Goal: Task Accomplishment & Management: Manage account settings

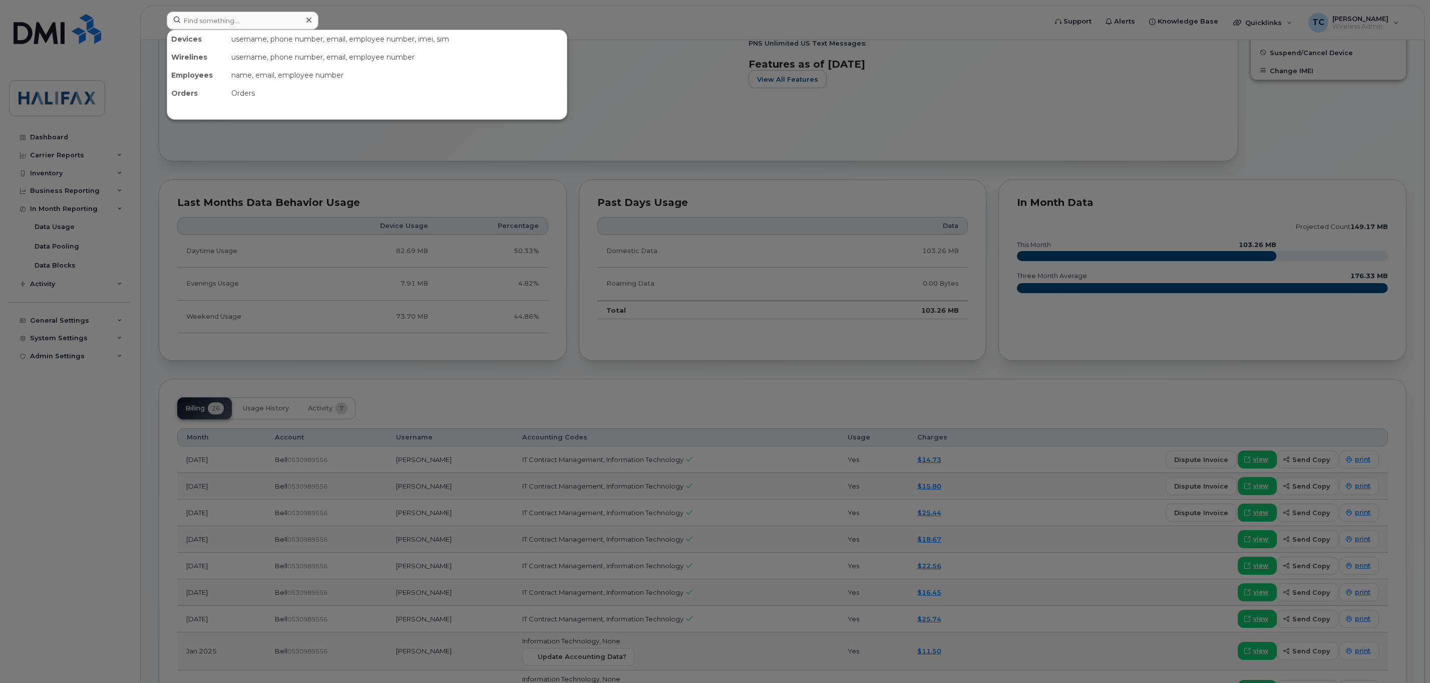
click at [247, 20] on input at bounding box center [243, 21] width 152 height 18
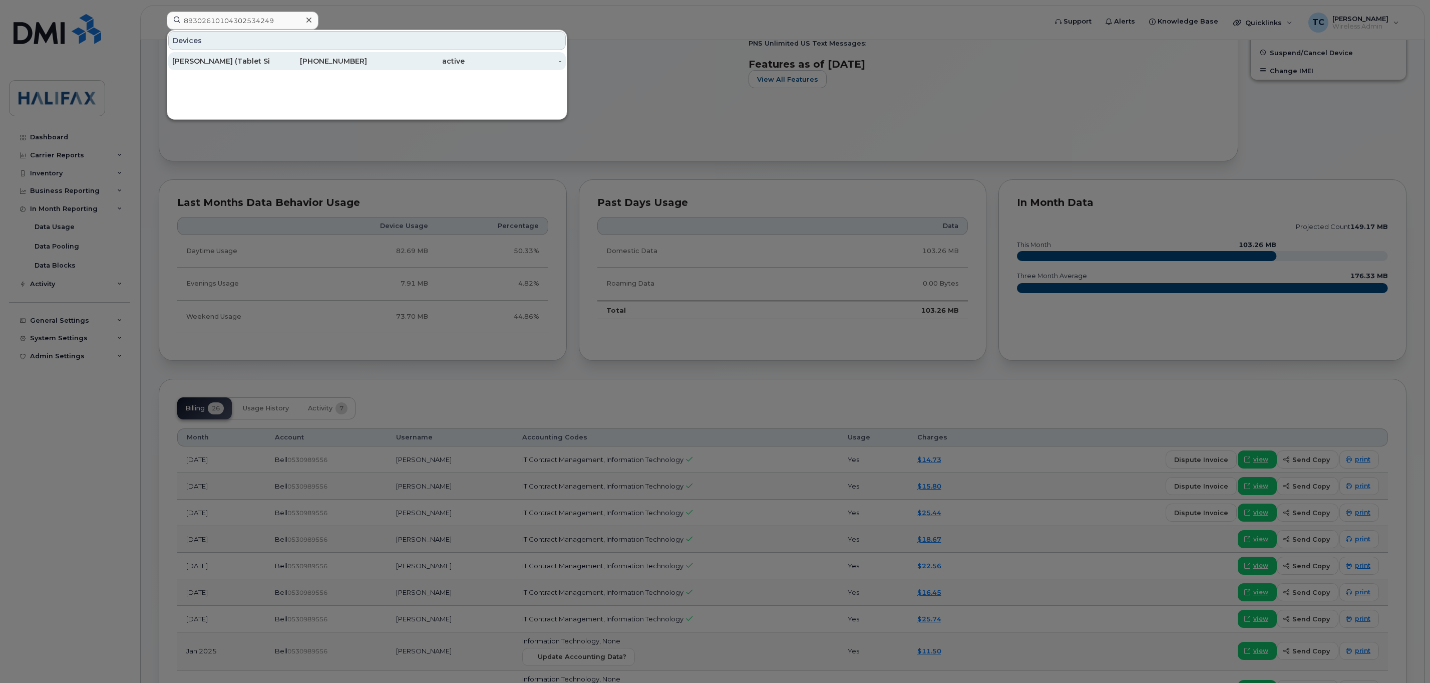
type input "89302610104302534249"
click at [254, 64] on div "[PERSON_NAME] (Tablet Sim)" at bounding box center [221, 61] width 98 height 10
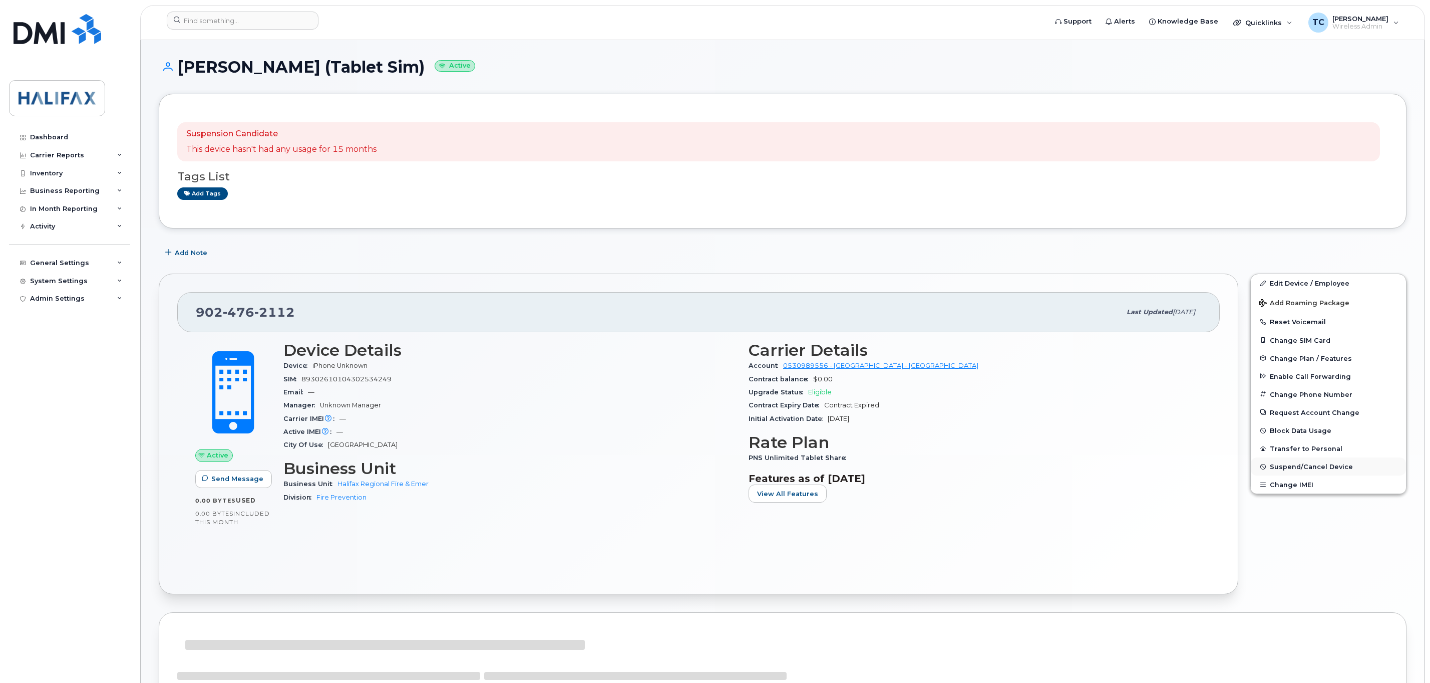
click at [1279, 470] on span "Suspend/Cancel Device" at bounding box center [1311, 467] width 83 height 8
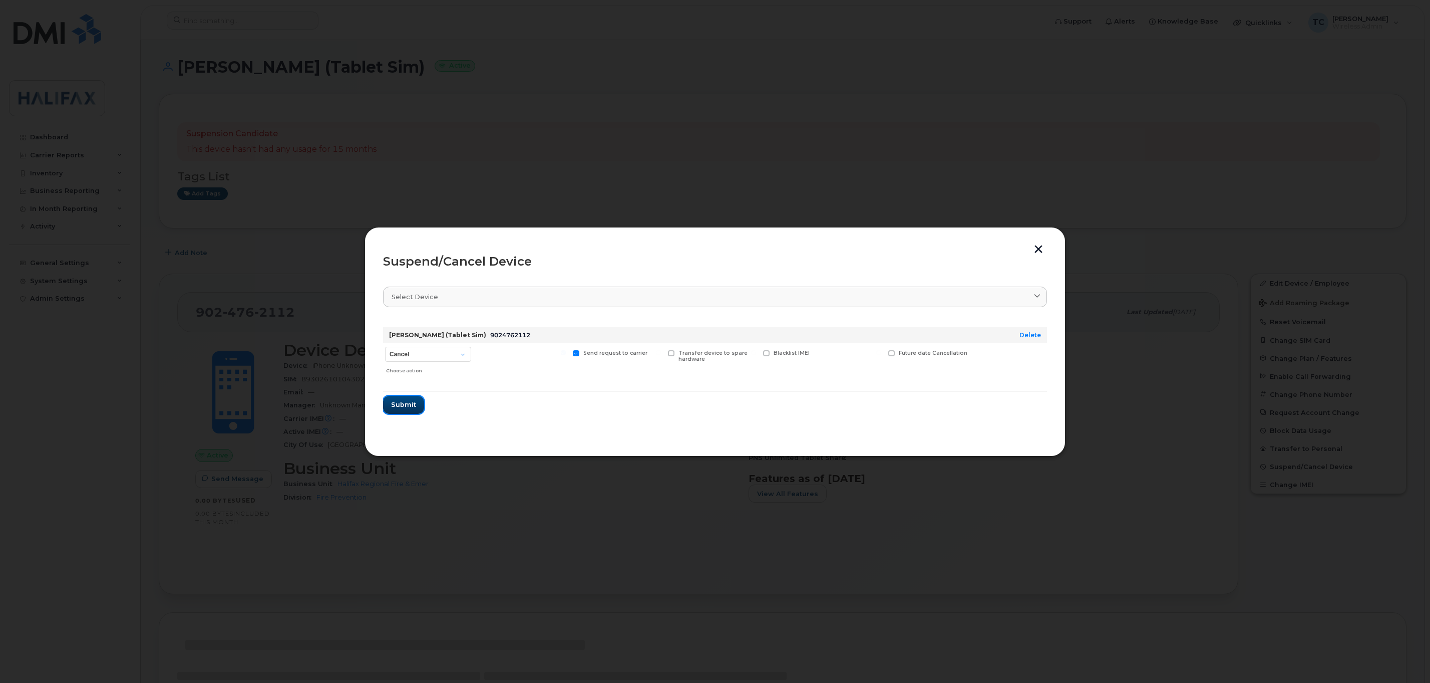
click at [405, 406] on span "Submit" at bounding box center [403, 405] width 25 height 10
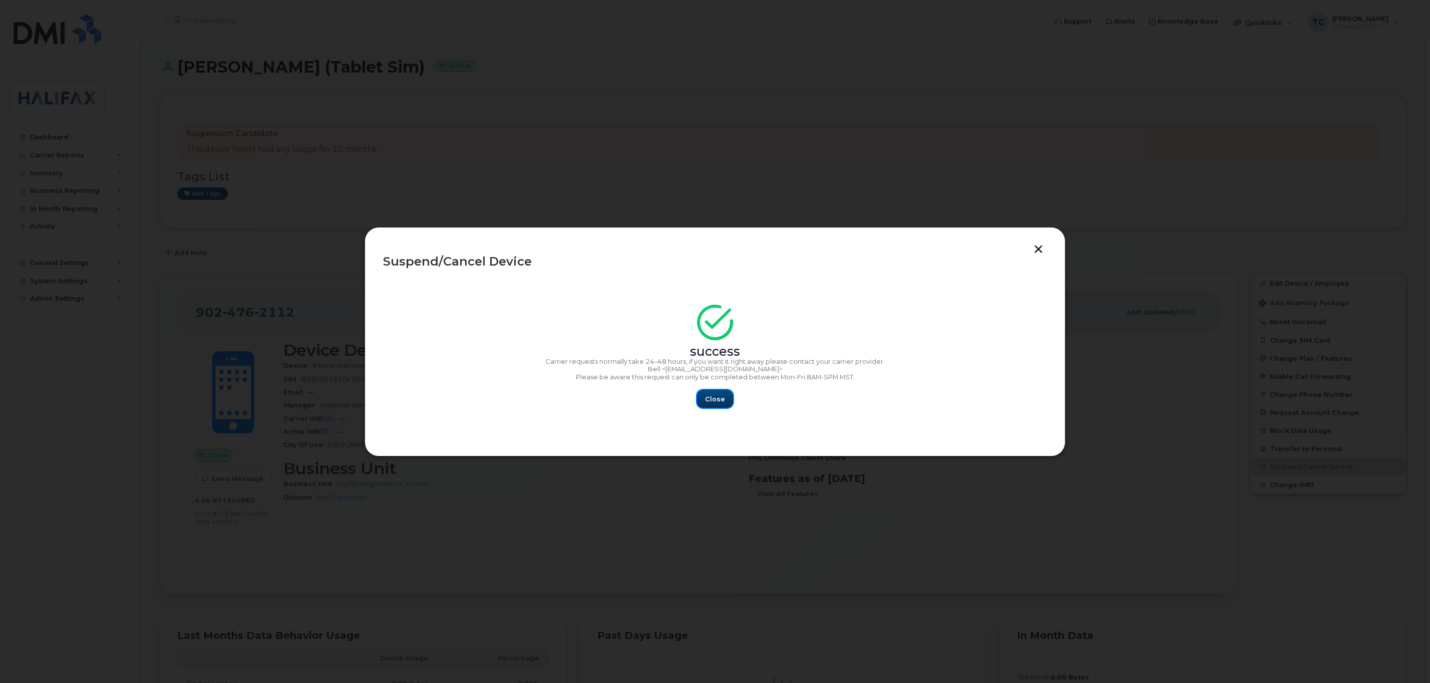
click at [714, 397] on span "Close" at bounding box center [715, 399] width 20 height 10
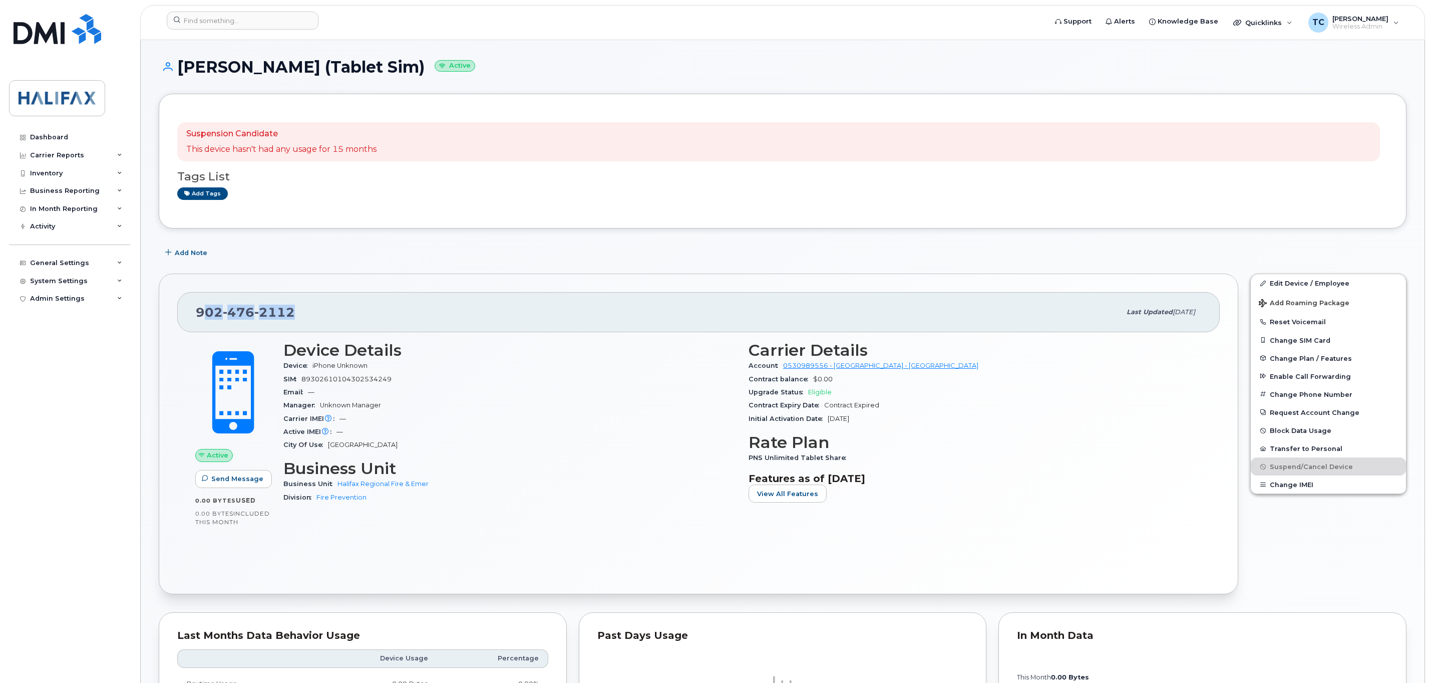
drag, startPoint x: 316, startPoint y: 314, endPoint x: 202, endPoint y: 316, distance: 114.2
click at [202, 316] on div "902 476 2112" at bounding box center [658, 311] width 925 height 21
copy span "02 476 2112"
drag, startPoint x: 333, startPoint y: 328, endPoint x: 319, endPoint y: 314, distance: 18.8
click at [331, 326] on div "902 476 2112 Last updated Sep 11, 2025" at bounding box center [698, 312] width 1043 height 40
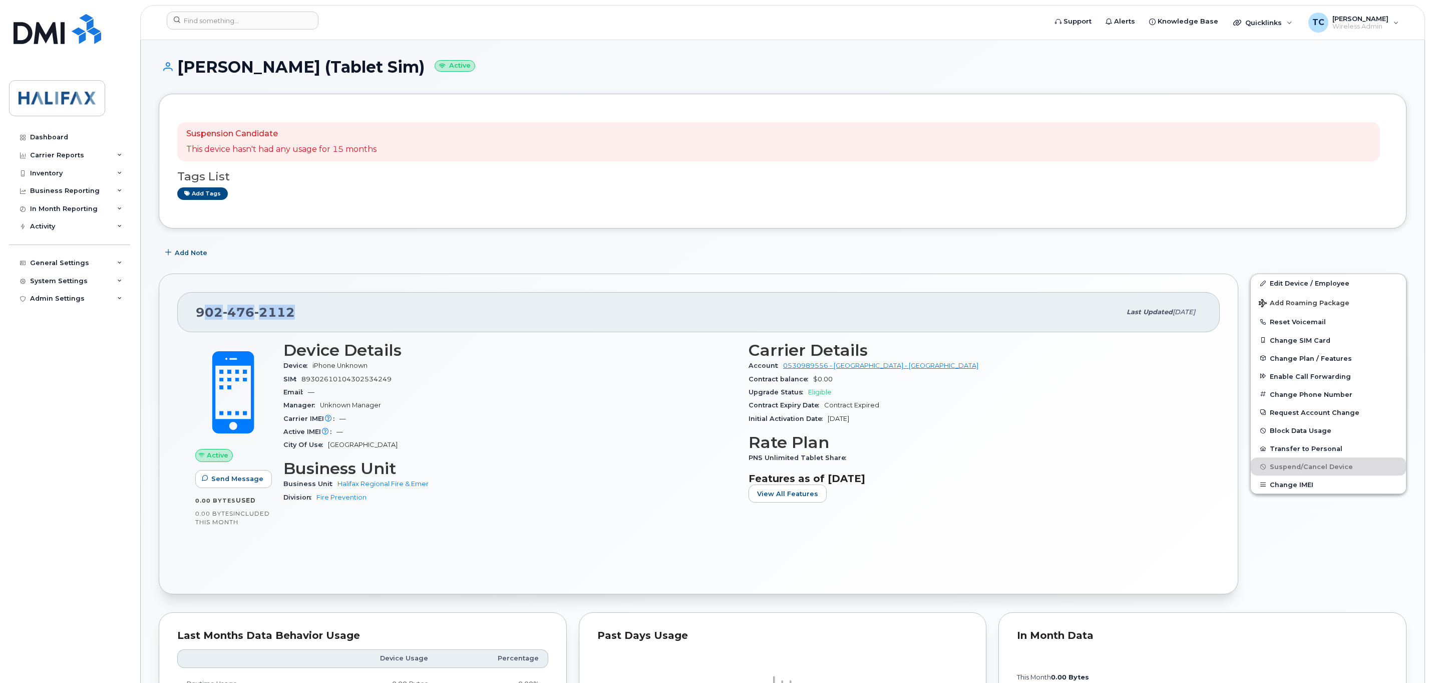
click at [319, 309] on div "902 476 2112" at bounding box center [658, 311] width 925 height 21
drag, startPoint x: 281, startPoint y: 313, endPoint x: 188, endPoint y: 312, distance: 92.6
click at [188, 312] on div "902 476 2112 Last updated Sep 11, 2025" at bounding box center [698, 312] width 1043 height 40
copy span "902 476 2112"
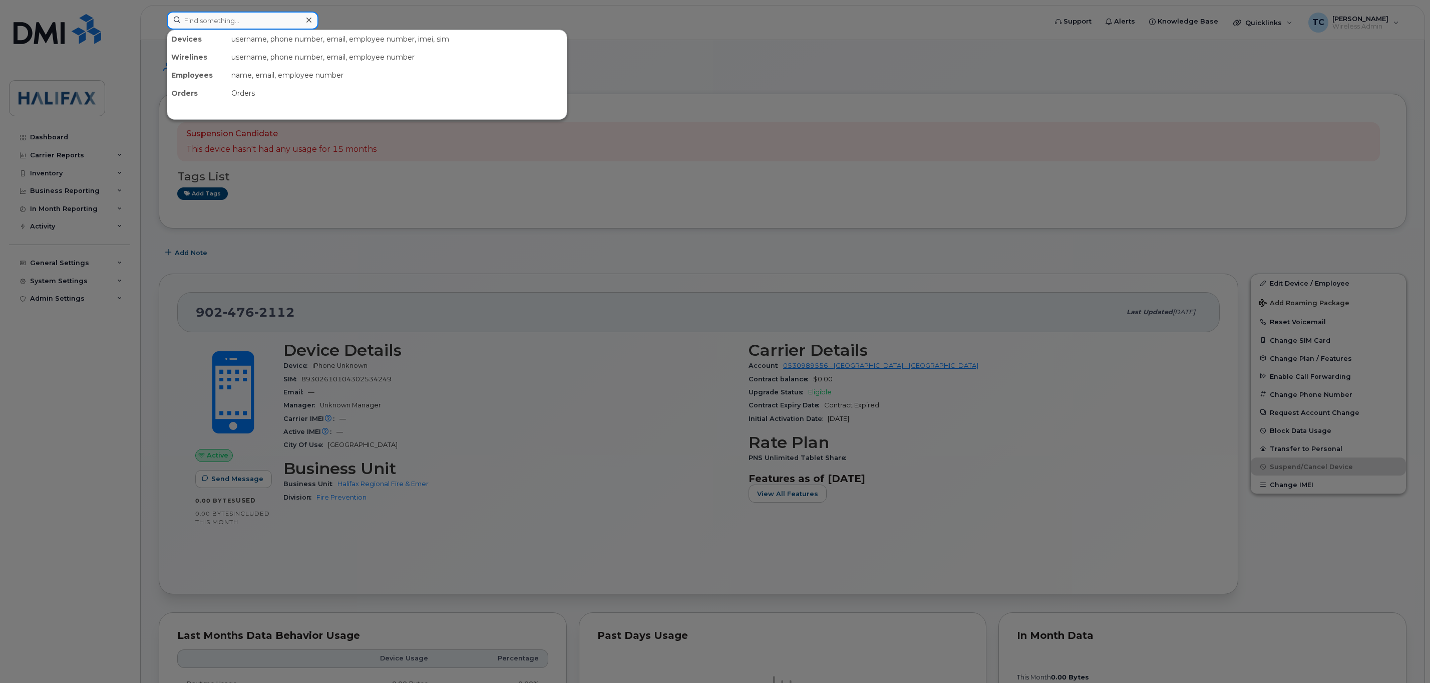
click at [225, 20] on input at bounding box center [243, 21] width 152 height 18
paste input "9024762112"
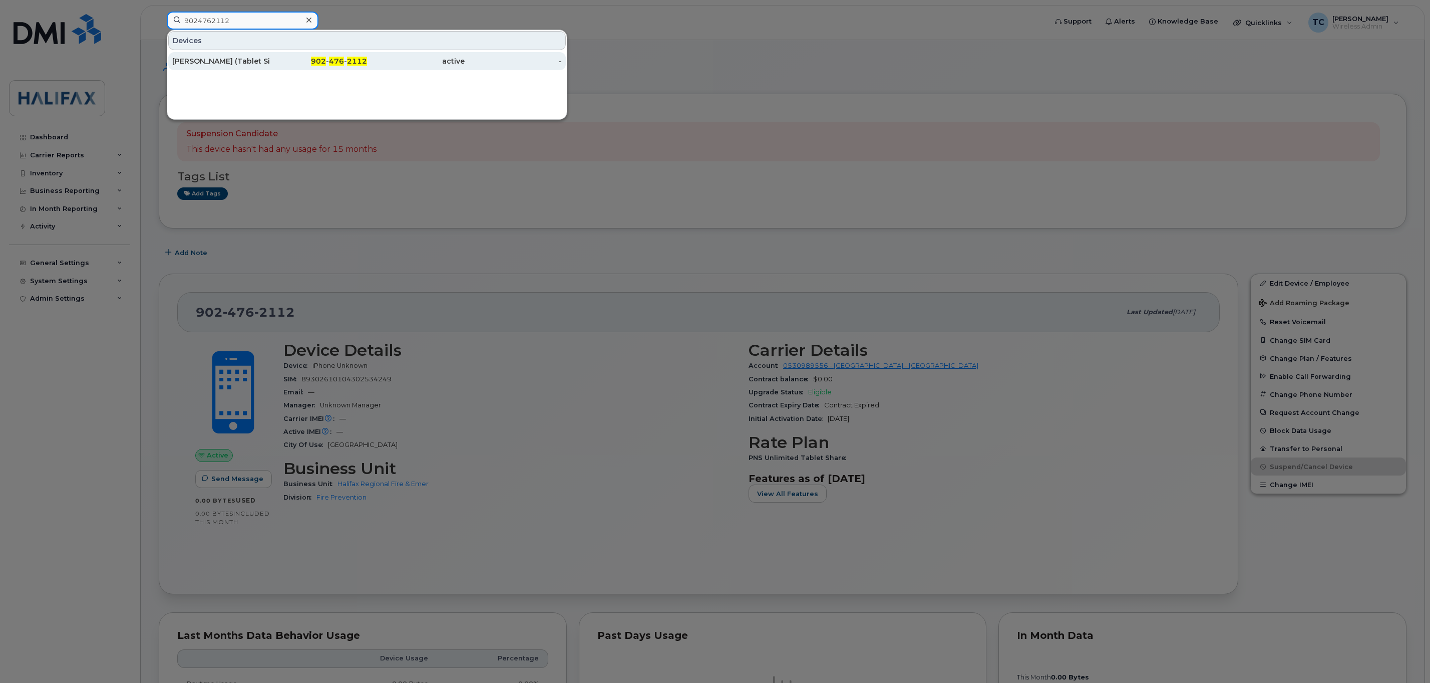
type input "9024762112"
click at [220, 60] on div "[PERSON_NAME] (Tablet Sim)" at bounding box center [221, 61] width 98 height 10
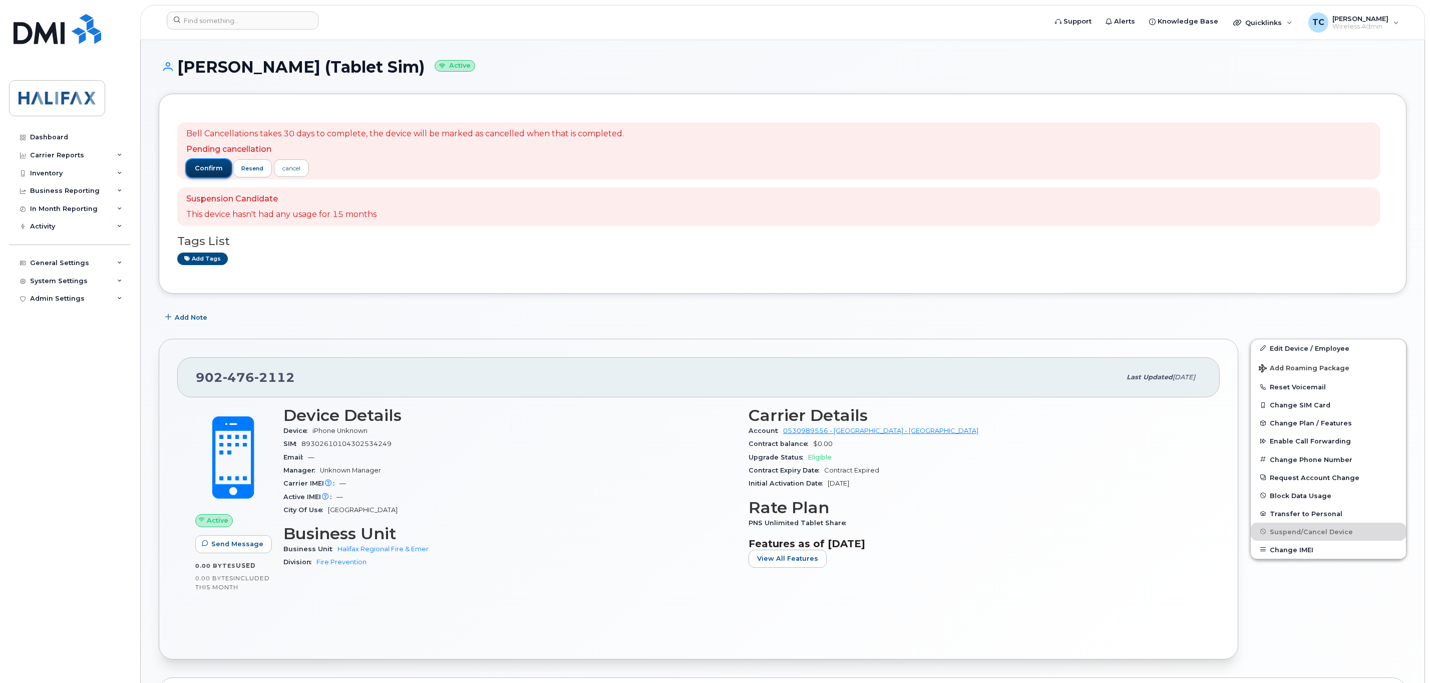
click at [206, 167] on span "confirm" at bounding box center [209, 168] width 28 height 9
